Goal: Task Accomplishment & Management: Manage account settings

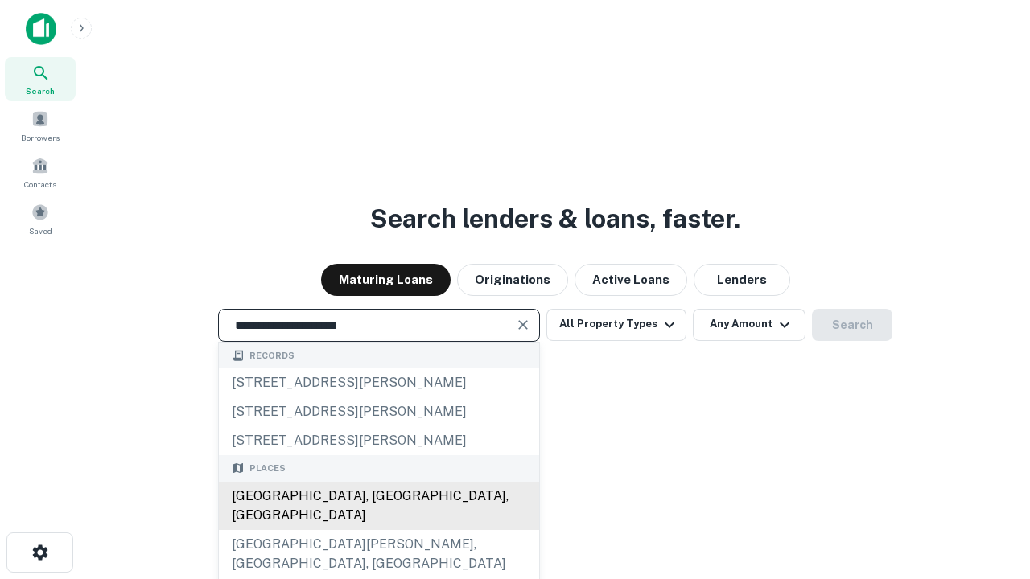
click at [378, 530] on div "Santa Monica, CA, USA" at bounding box center [379, 506] width 320 height 48
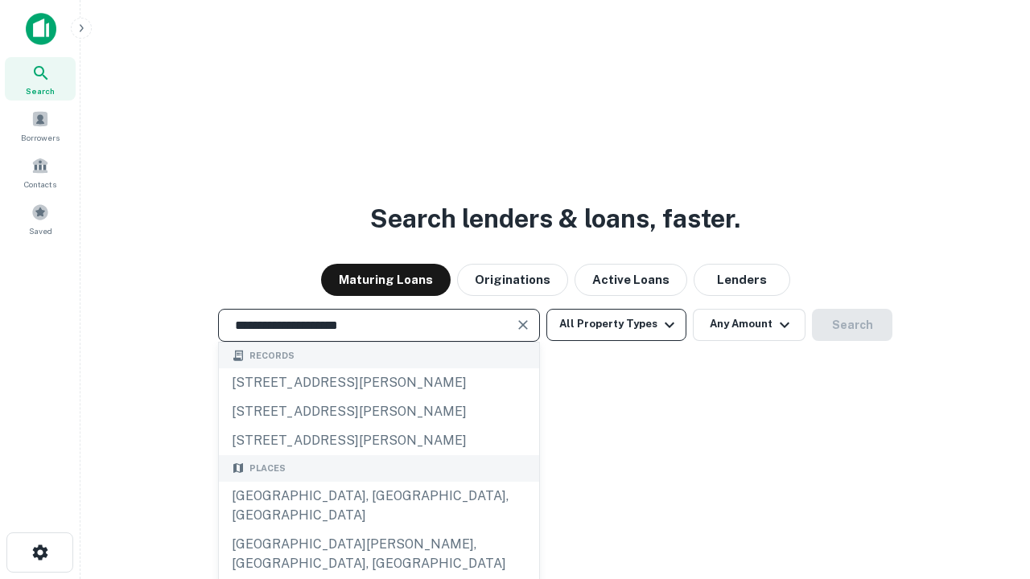
type input "**********"
click at [616, 324] on button "All Property Types" at bounding box center [616, 325] width 140 height 32
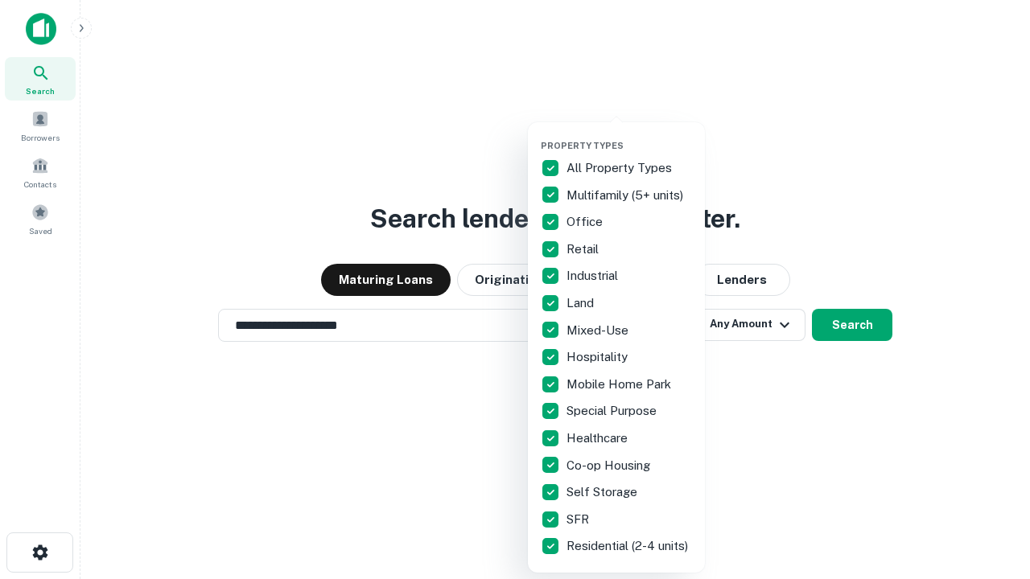
click at [629, 135] on button "button" at bounding box center [629, 135] width 177 height 1
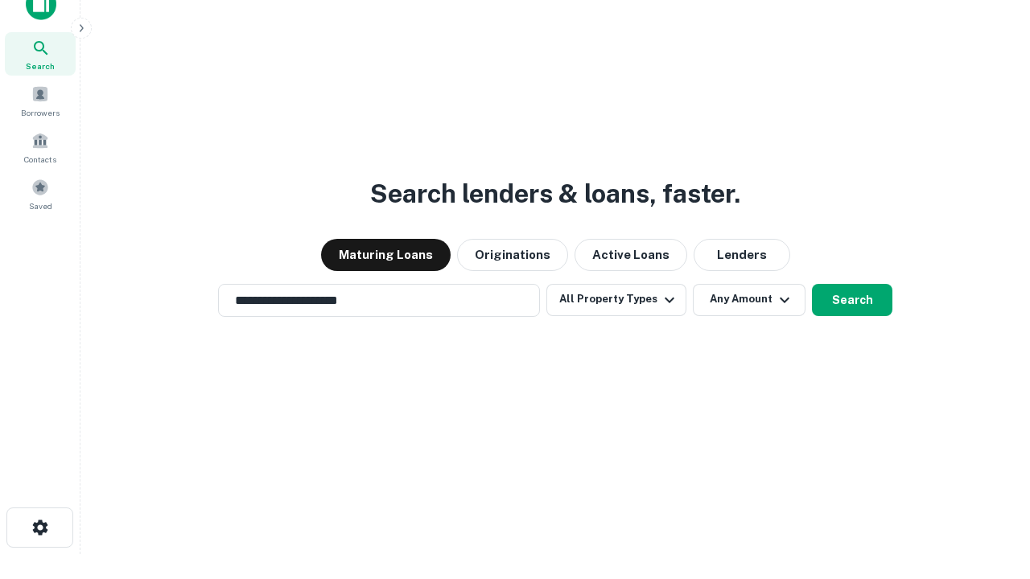
scroll to position [10, 194]
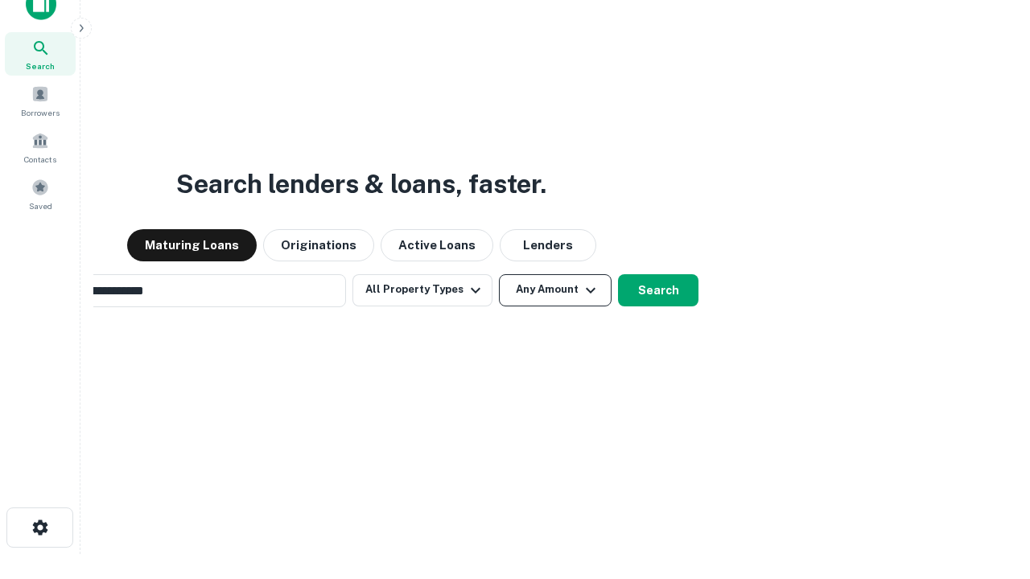
click at [499, 274] on button "Any Amount" at bounding box center [555, 290] width 113 height 32
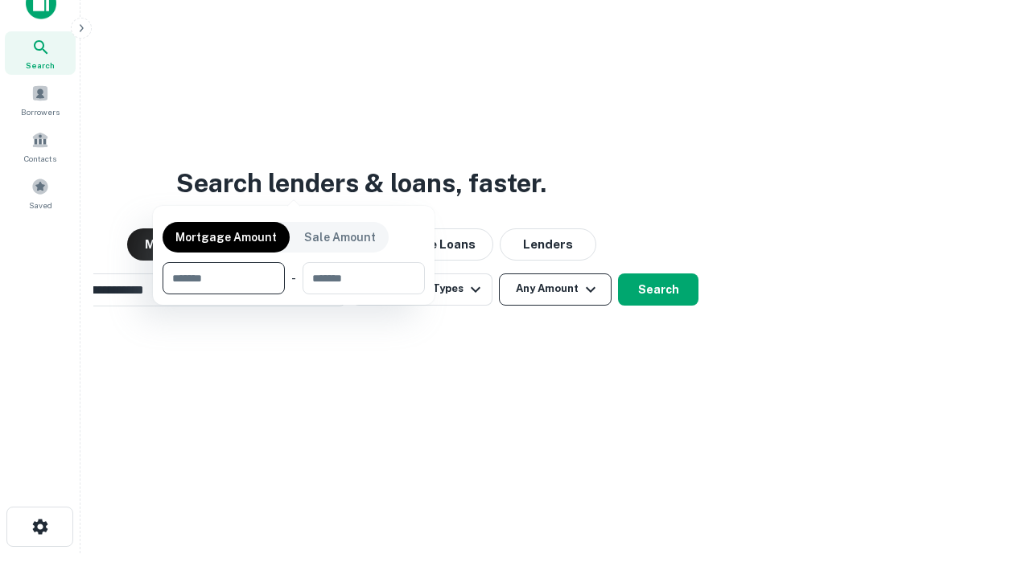
scroll to position [116, 455]
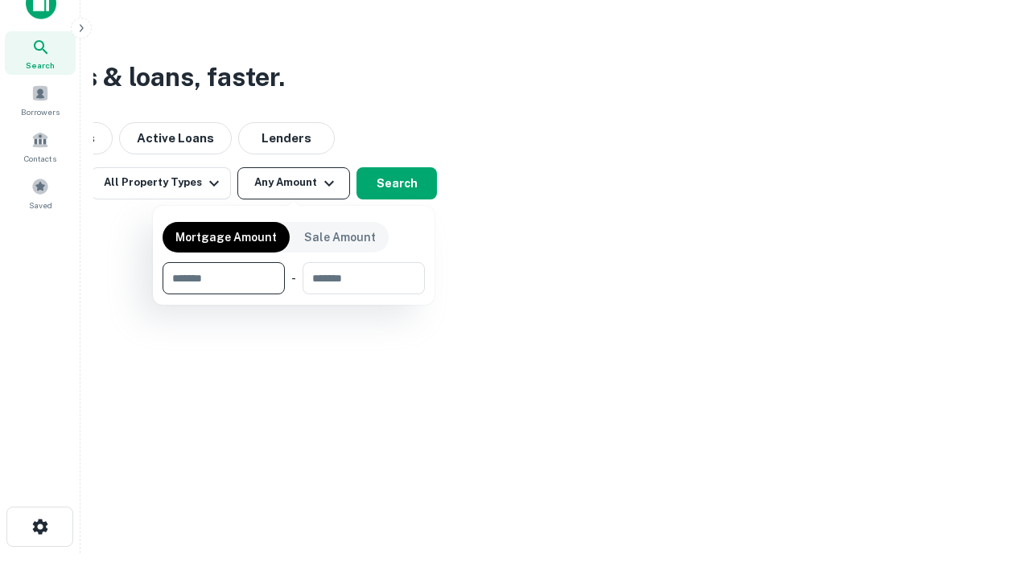
type input "*******"
click at [294, 294] on button "button" at bounding box center [294, 294] width 262 height 1
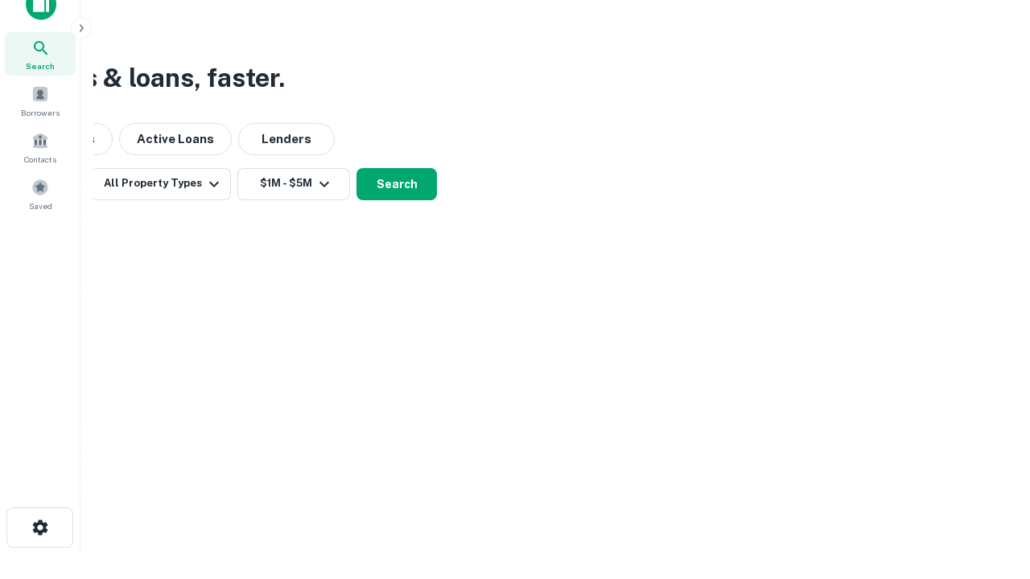
scroll to position [10, 297]
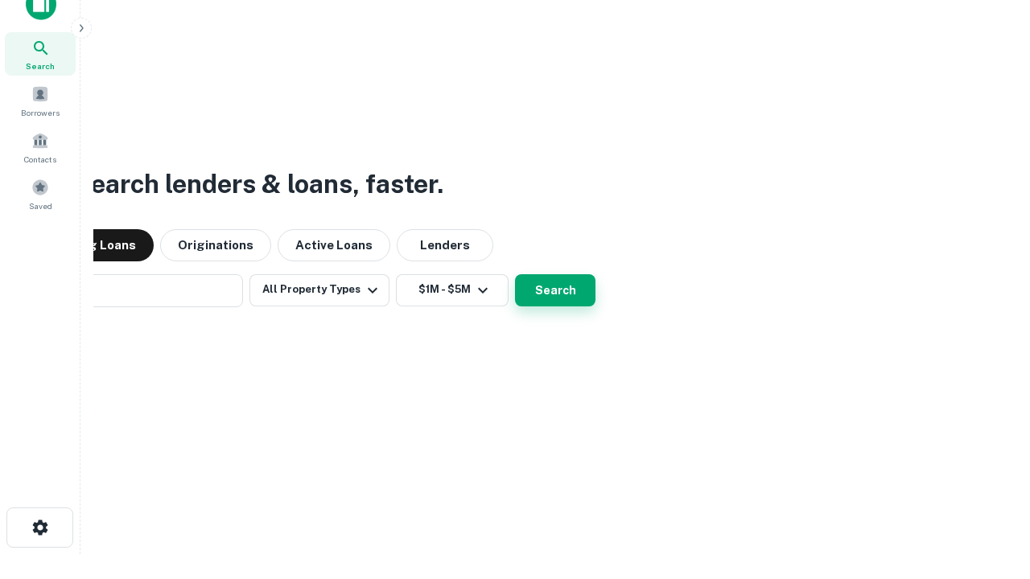
click at [515, 274] on button "Search" at bounding box center [555, 290] width 80 height 32
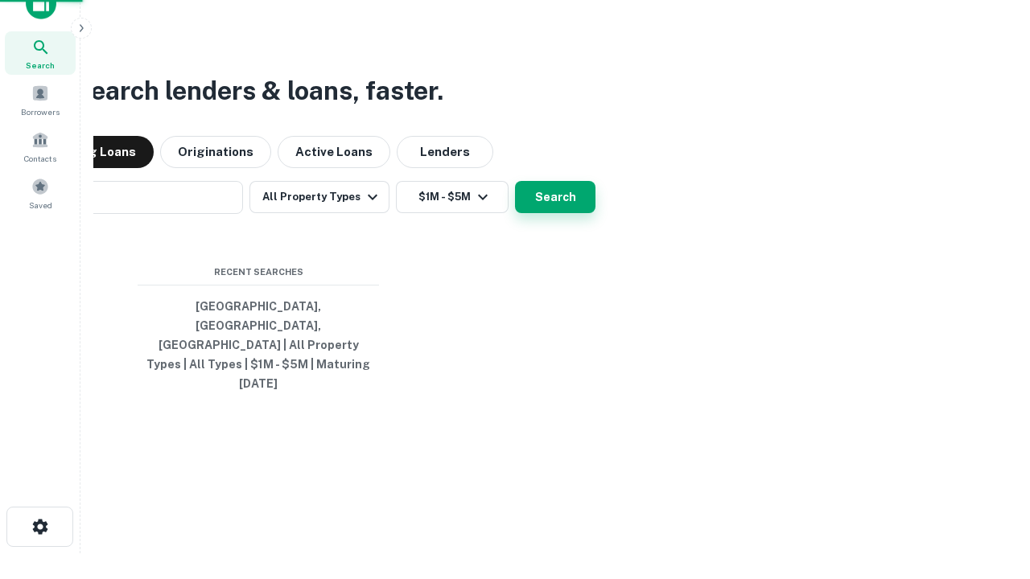
scroll to position [43, 455]
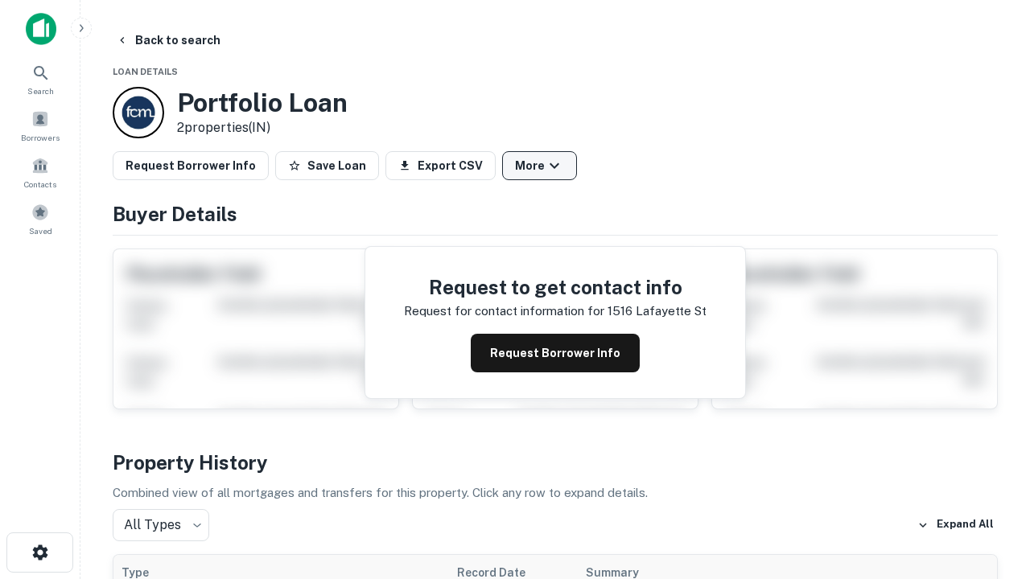
click at [539, 166] on button "More" at bounding box center [539, 165] width 75 height 29
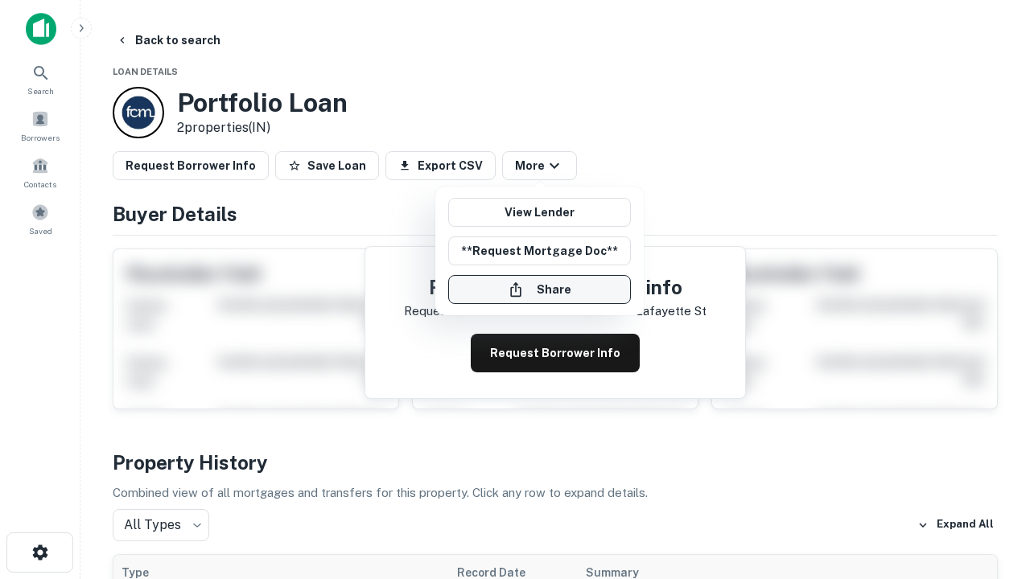
click at [539, 290] on button "Share" at bounding box center [539, 289] width 183 height 29
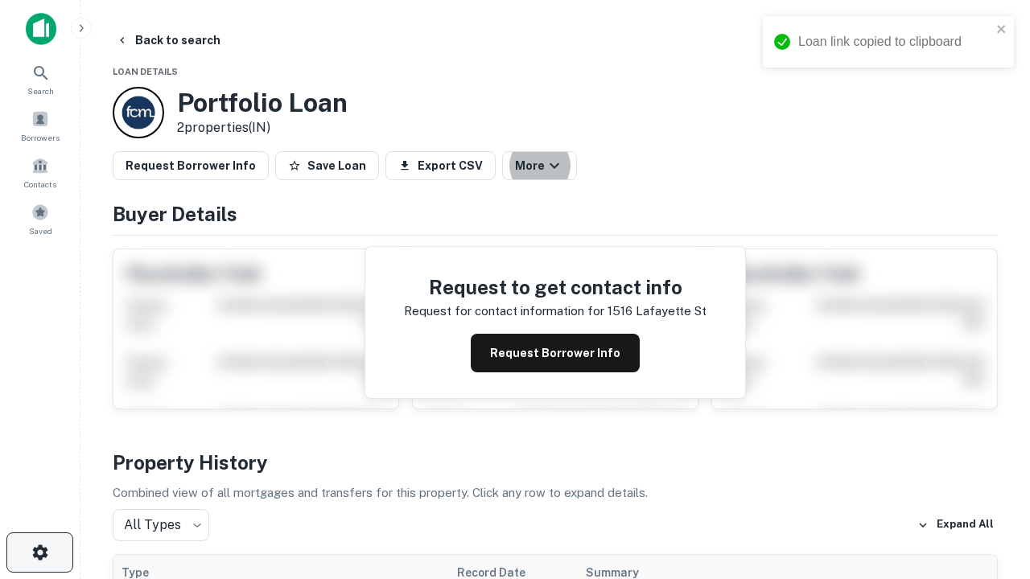
click at [39, 553] on icon "button" at bounding box center [40, 552] width 19 height 19
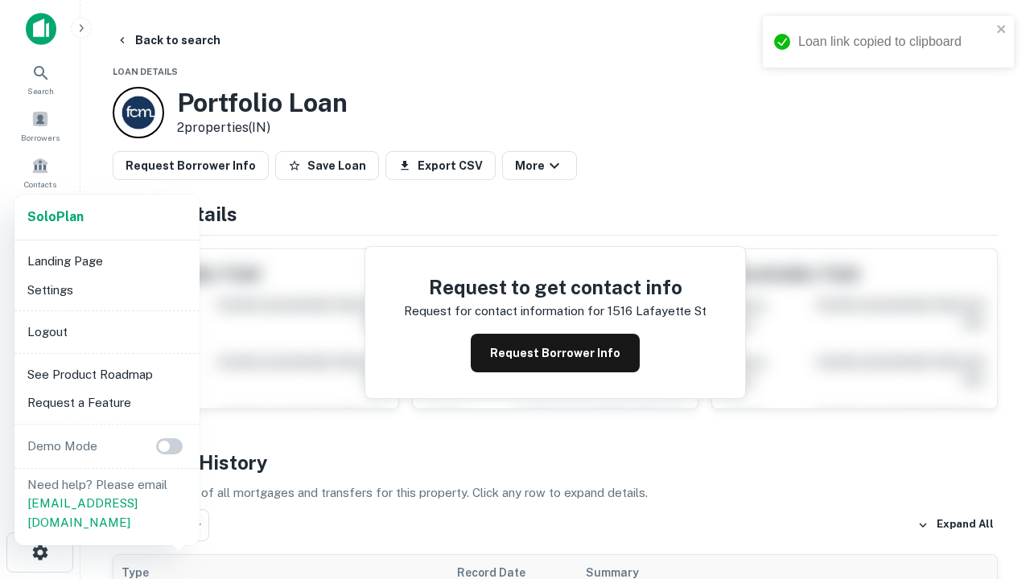
click at [106, 331] on li "Logout" at bounding box center [107, 332] width 172 height 29
